Goal: Transaction & Acquisition: Purchase product/service

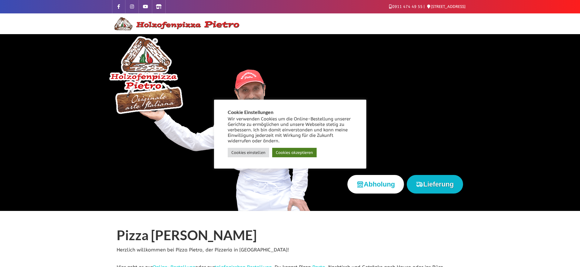
click at [306, 153] on link "Cookies akzeptieren" at bounding box center [294, 152] width 44 height 9
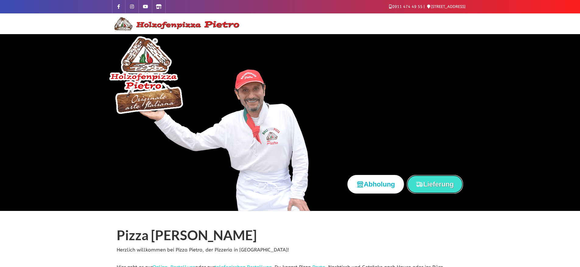
click at [430, 183] on button "Lieferung" at bounding box center [435, 184] width 56 height 19
click at [430, 186] on button "Lieferung" at bounding box center [435, 184] width 56 height 19
